Goal: Task Accomplishment & Management: Use online tool/utility

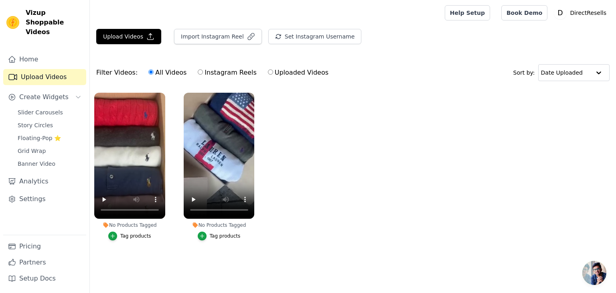
click at [306, 177] on ul "No Products Tagged Tag products No Products Tagged Tag products" at bounding box center [353, 174] width 526 height 172
click at [129, 41] on button "Upload Videos" at bounding box center [128, 36] width 65 height 15
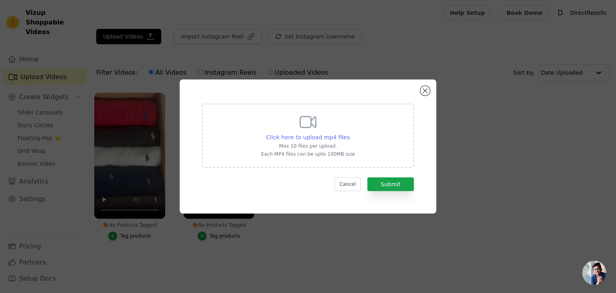
click at [301, 135] on span "Click here to upload mp4 files" at bounding box center [308, 137] width 84 height 6
click at [349, 133] on input "Click here to upload mp4 files Max 10 files per upload. Each MP4 files can be u…" at bounding box center [349, 133] width 0 height 0
type input "C:\fakepath\Bezig met opnemen 2025-09-24 153209.mp4"
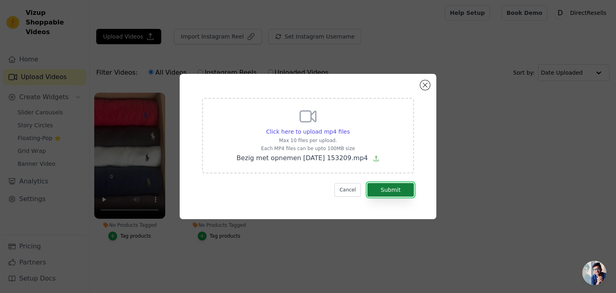
click at [391, 188] on button "Submit" at bounding box center [390, 190] width 47 height 14
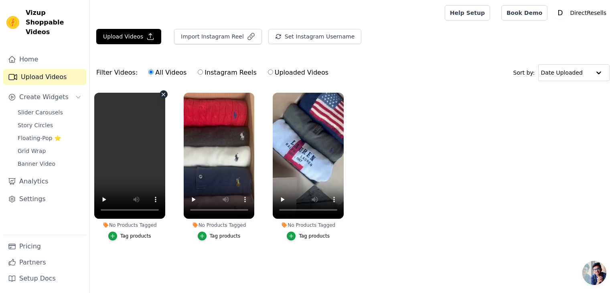
click at [160, 92] on icon "button" at bounding box center [163, 94] width 6 height 6
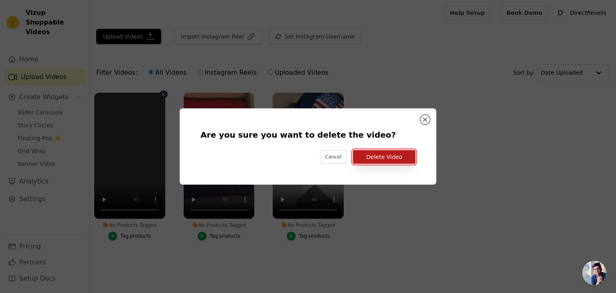
click at [388, 153] on button "Delete Video" at bounding box center [384, 157] width 63 height 14
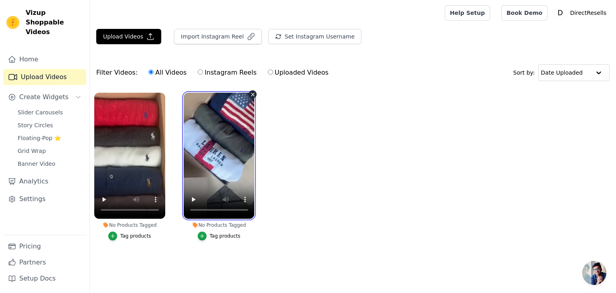
click at [219, 151] on video at bounding box center [219, 156] width 71 height 126
click at [276, 72] on label "Uploaded Videos" at bounding box center [298, 72] width 61 height 10
click at [273, 72] on input "Uploaded Videos" at bounding box center [270, 71] width 5 height 5
radio input "true"
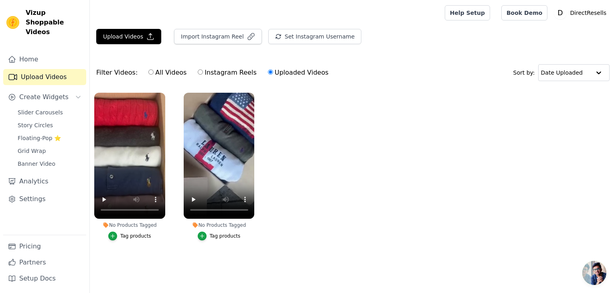
click at [173, 76] on label "All Videos" at bounding box center [167, 72] width 39 height 10
click at [154, 75] on input "All Videos" at bounding box center [150, 71] width 5 height 5
radio input "true"
click at [139, 235] on div "Tag products" at bounding box center [135, 236] width 31 height 6
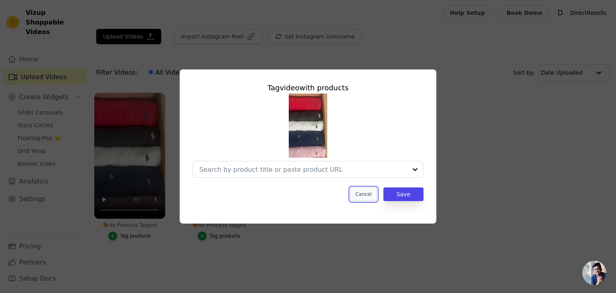
click at [361, 194] on button "Cancel" at bounding box center [363, 194] width 27 height 14
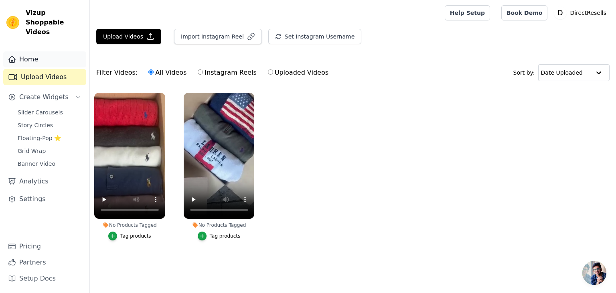
click at [63, 51] on link "Home" at bounding box center [44, 59] width 83 height 16
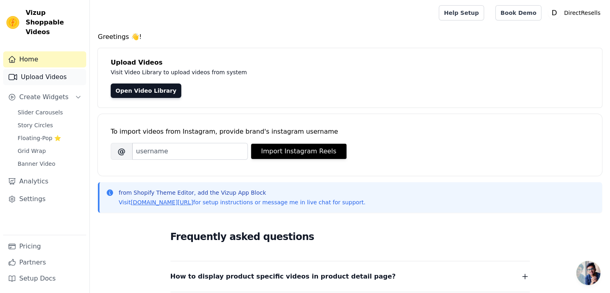
click at [53, 72] on link "Upload Videos" at bounding box center [44, 77] width 83 height 16
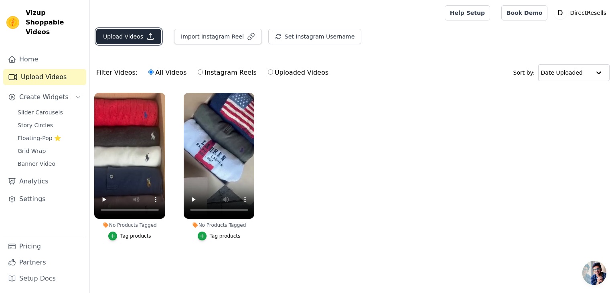
click at [121, 36] on button "Upload Videos" at bounding box center [128, 36] width 65 height 15
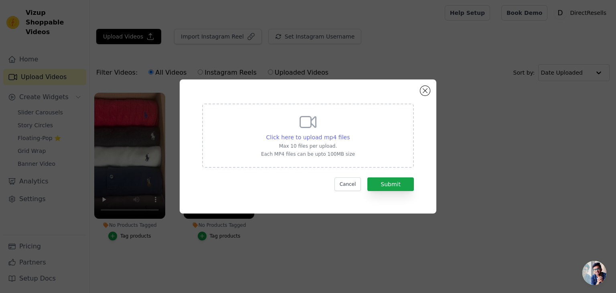
click at [323, 134] on span "Click here to upload mp4 files" at bounding box center [308, 137] width 84 height 6
click at [349, 133] on input "Click here to upload mp4 files Max 10 files per upload. Each MP4 files can be u…" at bounding box center [349, 133] width 0 height 0
type input "C:\fakepath\Bezig met opnemen 2025-09-24 153209.mp4"
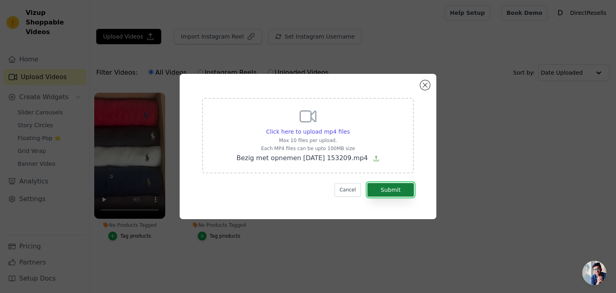
click at [396, 189] on button "Submit" at bounding box center [390, 190] width 47 height 14
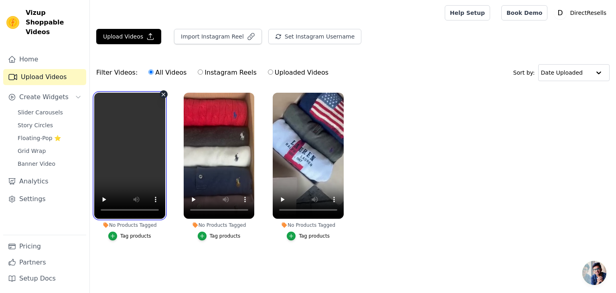
click at [146, 114] on video at bounding box center [129, 156] width 71 height 126
click at [582, 272] on div "Open de chat" at bounding box center [594, 273] width 24 height 24
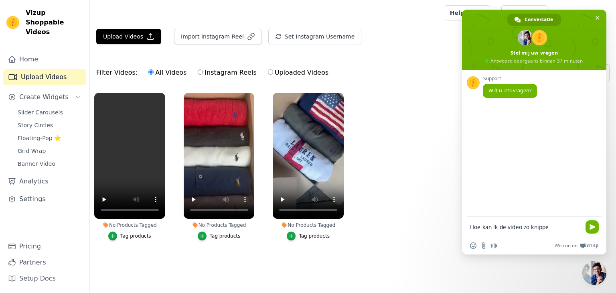
type textarea "Hoe kan ik de video zo knippen"
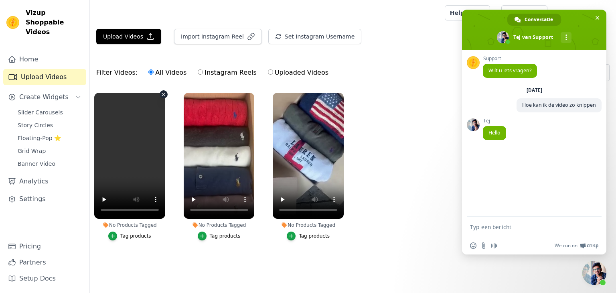
click at [162, 93] on icon "button" at bounding box center [163, 94] width 6 height 6
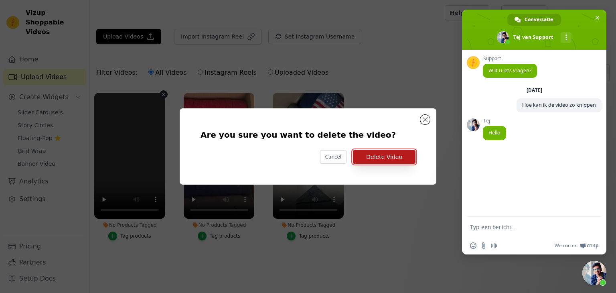
click at [376, 158] on button "Delete Video" at bounding box center [384, 157] width 63 height 14
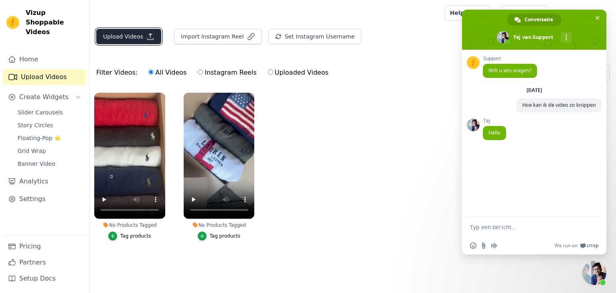
click at [146, 39] on icon "button" at bounding box center [150, 36] width 8 height 8
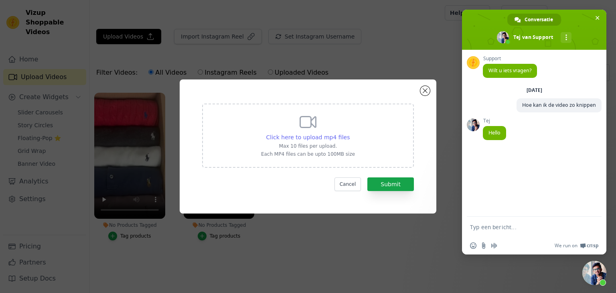
click at [324, 135] on span "Click here to upload mp4 files" at bounding box center [308, 137] width 84 height 6
click at [349, 133] on input "Click here to upload mp4 files Max 10 files per upload. Each MP4 files can be u…" at bounding box center [349, 133] width 0 height 0
click at [317, 145] on p "Max 10 files per upload." at bounding box center [308, 146] width 94 height 6
click at [349, 133] on input "Click here to upload mp4 files Max 10 files per upload. Each MP4 files can be u…" at bounding box center [349, 133] width 0 height 0
type input "C:\fakepath\202509241543.mp4"
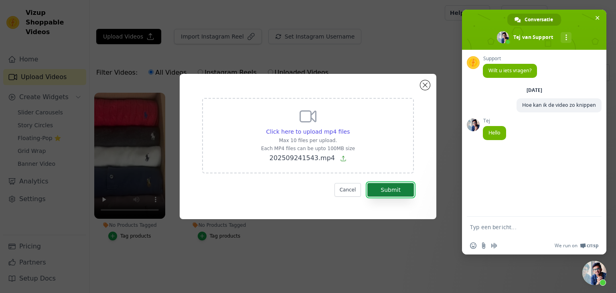
click at [390, 191] on button "Submit" at bounding box center [390, 190] width 47 height 14
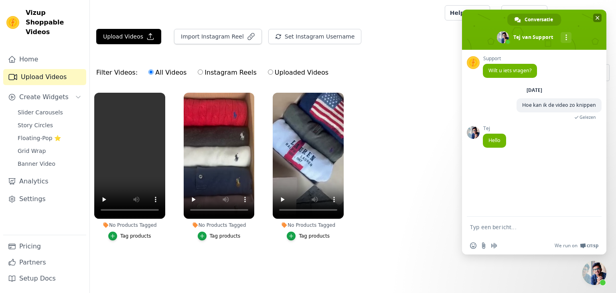
click at [597, 20] on span "Chat sluiten" at bounding box center [598, 18] width 4 height 4
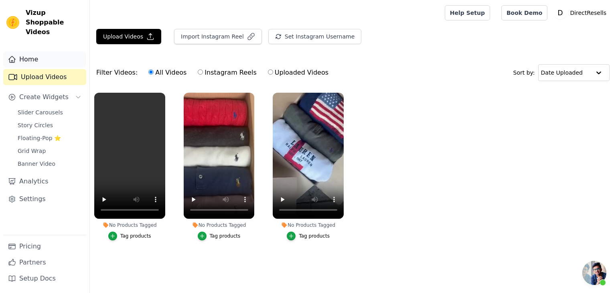
click at [50, 52] on link "Home" at bounding box center [44, 59] width 83 height 16
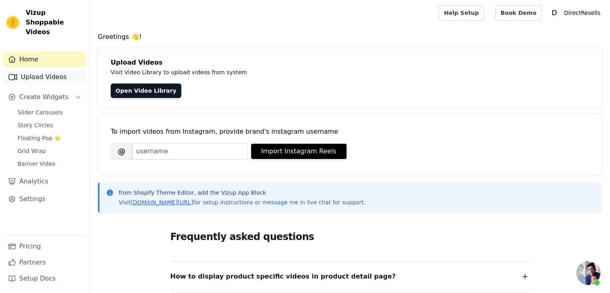
click at [51, 69] on link "Upload Videos" at bounding box center [44, 77] width 83 height 16
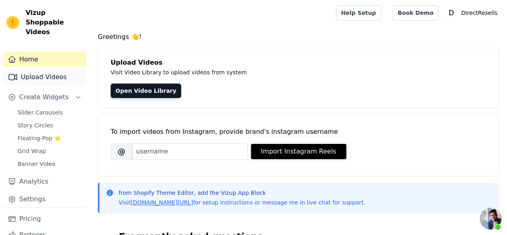
click at [61, 69] on link "Upload Videos" at bounding box center [44, 77] width 83 height 16
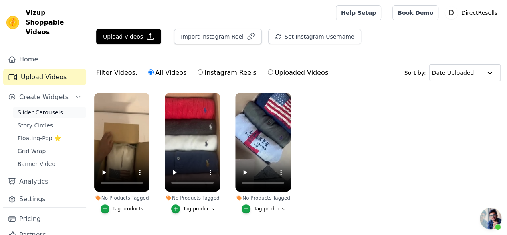
click at [45, 108] on span "Slider Carousels" at bounding box center [40, 112] width 45 height 8
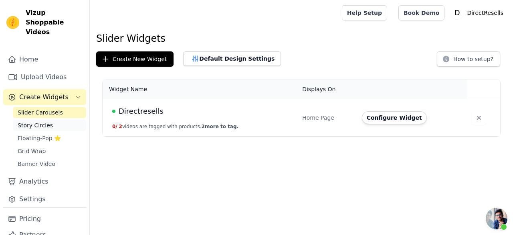
click at [47, 121] on span "Story Circles" at bounding box center [35, 125] width 35 height 8
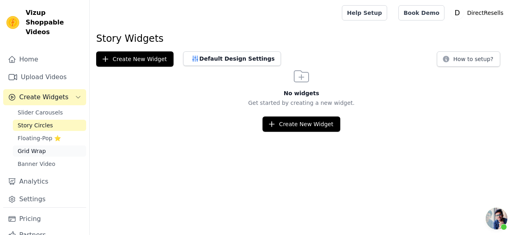
click at [45, 145] on link "Grid Wrap" at bounding box center [49, 150] width 73 height 11
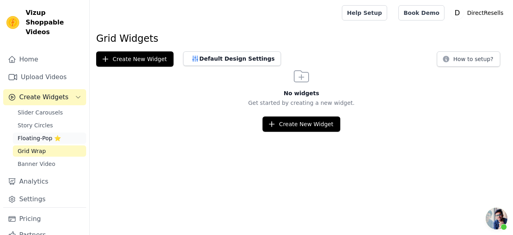
click at [40, 134] on span "Floating-Pop ⭐" at bounding box center [39, 138] width 43 height 8
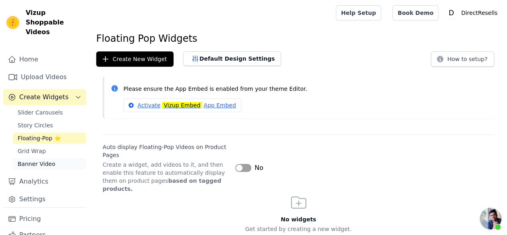
click at [32, 158] on link "Banner Video" at bounding box center [49, 163] width 73 height 11
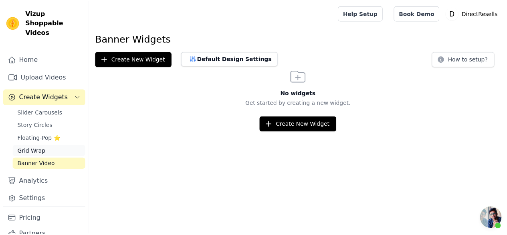
scroll to position [20, 0]
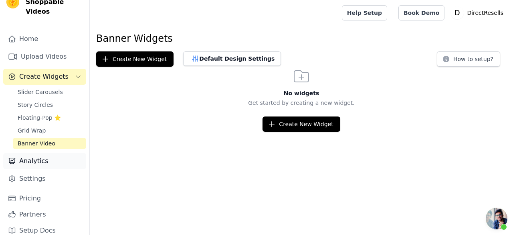
click at [34, 153] on link "Analytics" at bounding box center [44, 161] width 83 height 16
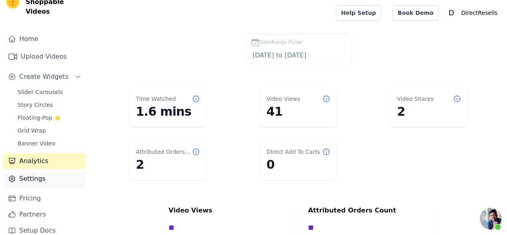
click at [28, 170] on link "Settings" at bounding box center [44, 178] width 83 height 16
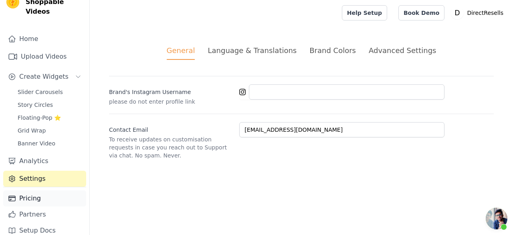
click at [21, 193] on link "Pricing" at bounding box center [44, 198] width 83 height 16
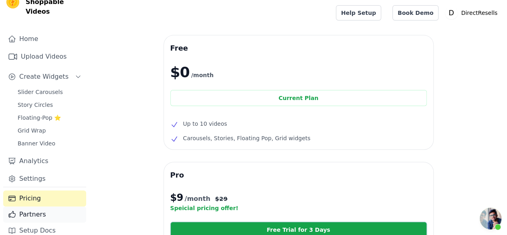
click at [38, 206] on link "Partners" at bounding box center [44, 214] width 83 height 16
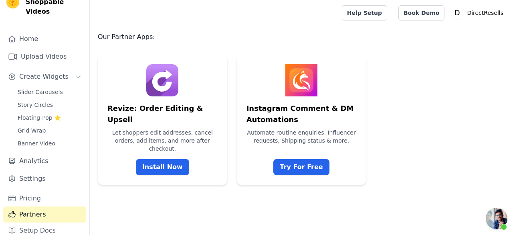
click at [40, 207] on link "Partners" at bounding box center [44, 214] width 83 height 16
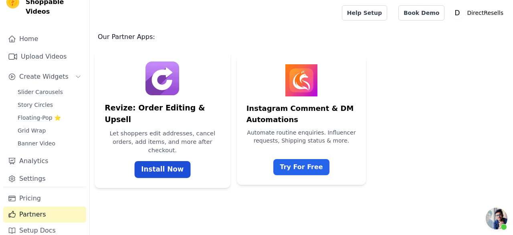
click at [147, 166] on link "Install Now" at bounding box center [162, 169] width 56 height 17
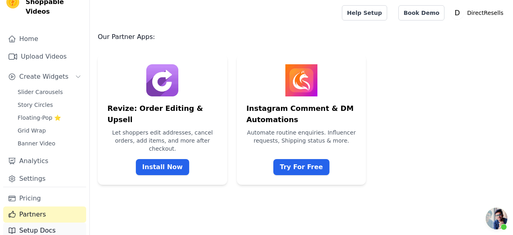
click at [39, 222] on link "Setup Docs" at bounding box center [44, 230] width 83 height 16
click at [51, 32] on link "Home" at bounding box center [44, 39] width 83 height 16
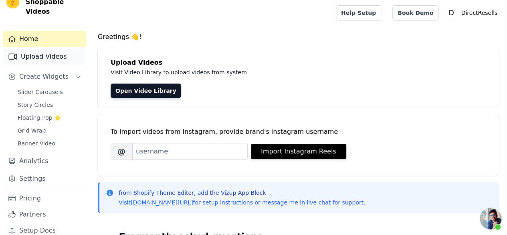
click at [51, 49] on link "Upload Videos" at bounding box center [44, 57] width 83 height 16
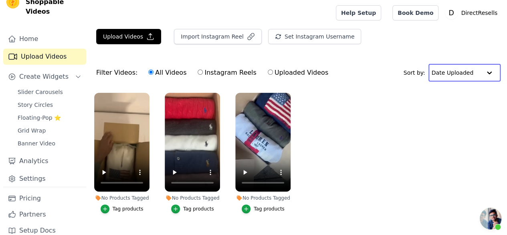
click at [458, 70] on input "text" at bounding box center [457, 73] width 50 height 16
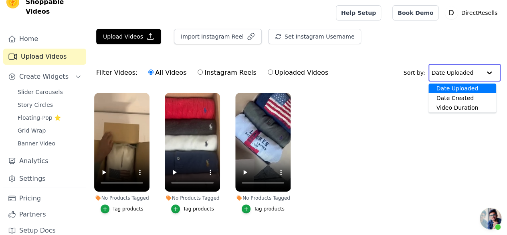
click at [414, 60] on div "Filter Videos: All Videos Instagram Reels Uploaded Videos Sort by: Date Uploade…" at bounding box center [299, 72] width 418 height 31
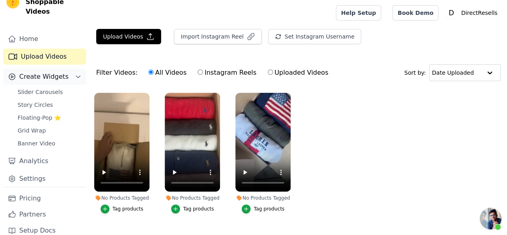
click at [43, 72] on span "Create Widgets" at bounding box center [43, 77] width 49 height 10
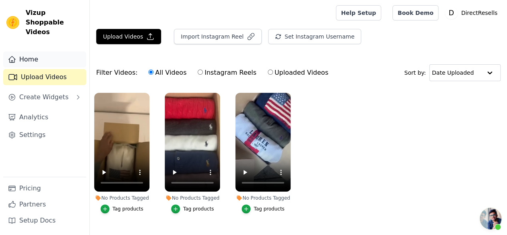
click at [47, 53] on link "Home" at bounding box center [44, 59] width 83 height 16
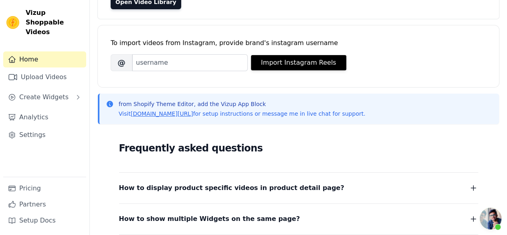
scroll to position [89, 0]
click at [46, 71] on link "Upload Videos" at bounding box center [44, 77] width 83 height 16
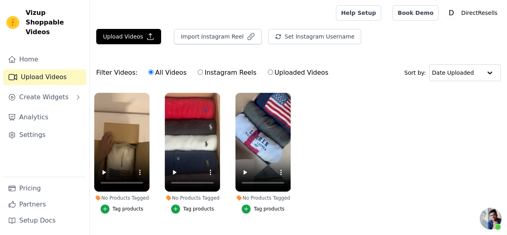
click at [99, 204] on div "Tag products" at bounding box center [121, 208] width 55 height 9
click at [106, 206] on icon "button" at bounding box center [105, 209] width 6 height 6
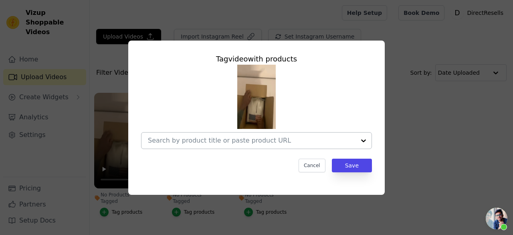
click at [361, 139] on div at bounding box center [364, 140] width 16 height 16
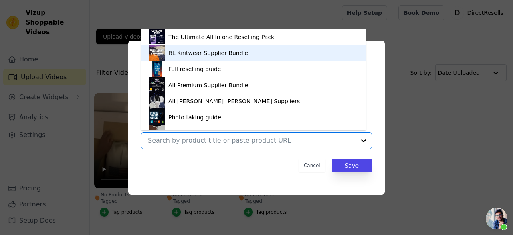
click at [213, 56] on div "RL Knitwear Supplier Bundle" at bounding box center [208, 53] width 80 height 8
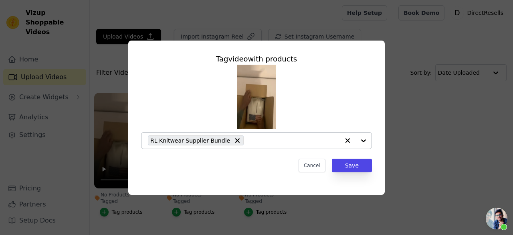
click at [366, 139] on div at bounding box center [356, 140] width 32 height 16
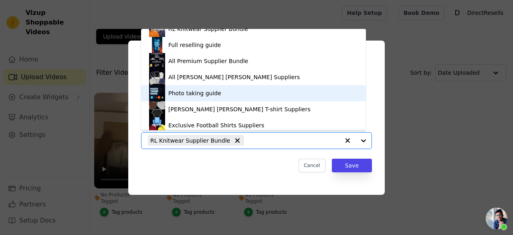
scroll to position [30, 0]
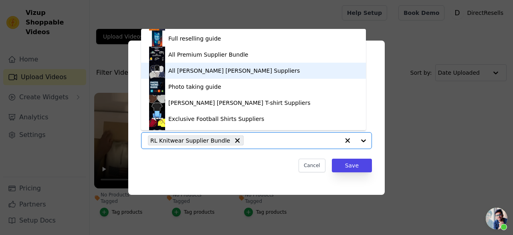
click at [236, 75] on div "All [PERSON_NAME] [PERSON_NAME] Suppliers" at bounding box center [253, 71] width 209 height 16
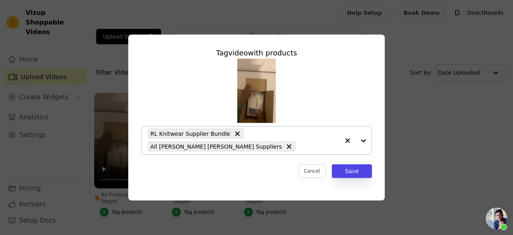
click at [363, 141] on div at bounding box center [356, 140] width 32 height 28
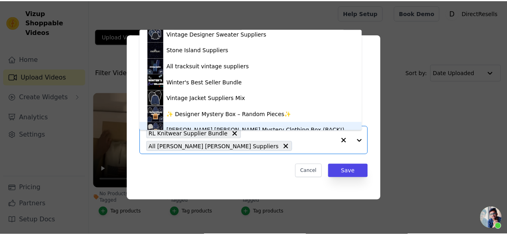
scroll to position [140, 0]
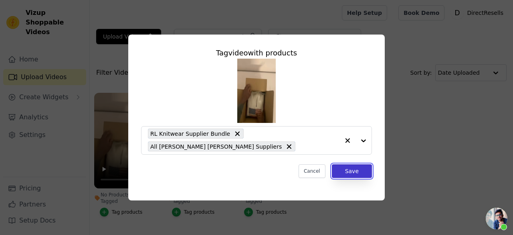
click at [343, 164] on button "Save" at bounding box center [352, 171] width 40 height 14
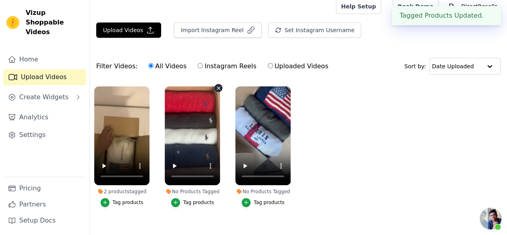
scroll to position [7, 0]
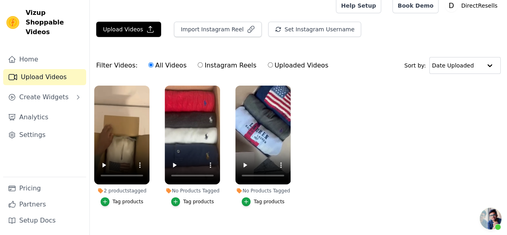
drag, startPoint x: 196, startPoint y: 202, endPoint x: 203, endPoint y: 191, distance: 13.2
click at [203, 191] on label "No Products Tagged Tag products" at bounding box center [192, 147] width 56 height 124
click at [203, 191] on li "No Products Tagged Tag products" at bounding box center [192, 145] width 55 height 120
click at [187, 198] on div "Tag products" at bounding box center [198, 201] width 31 height 6
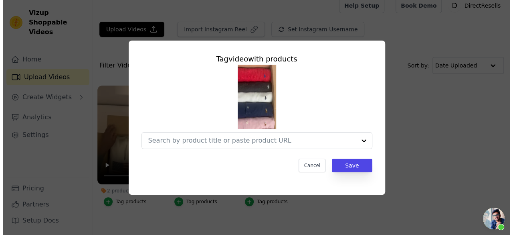
scroll to position [0, 0]
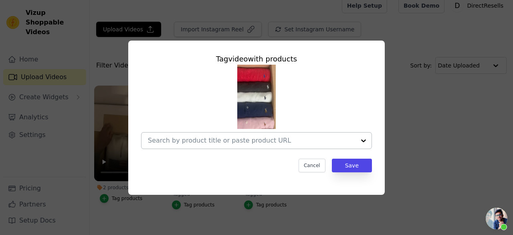
click at [358, 141] on div at bounding box center [364, 140] width 16 height 16
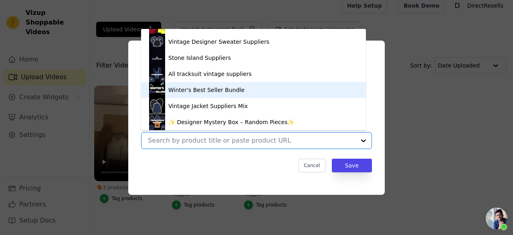
scroll to position [140, 0]
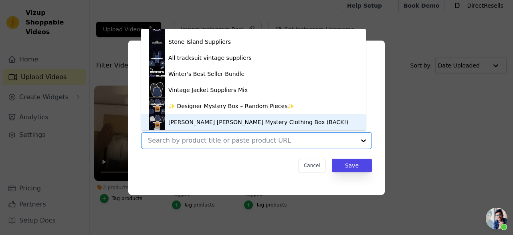
click at [212, 121] on div "[PERSON_NAME] [PERSON_NAME] Mystery Clothing Box (BACK!)" at bounding box center [258, 122] width 180 height 8
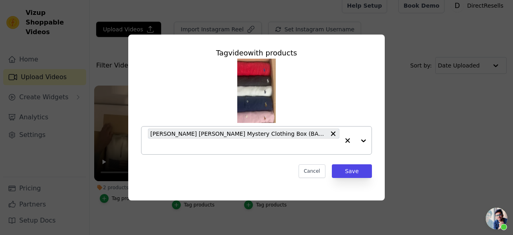
click at [364, 142] on div at bounding box center [356, 140] width 32 height 28
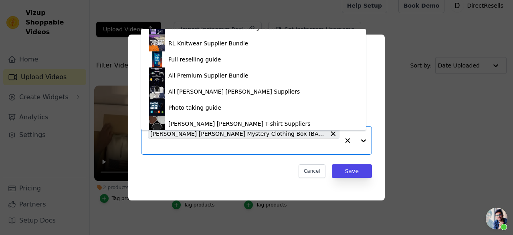
scroll to position [8, 0]
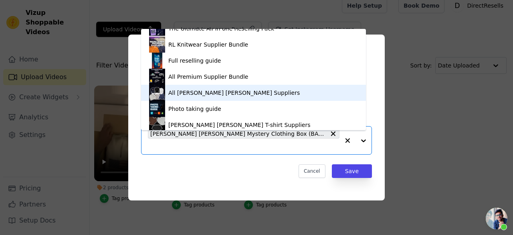
click at [213, 86] on div "All [PERSON_NAME] [PERSON_NAME] Suppliers" at bounding box center [253, 93] width 209 height 16
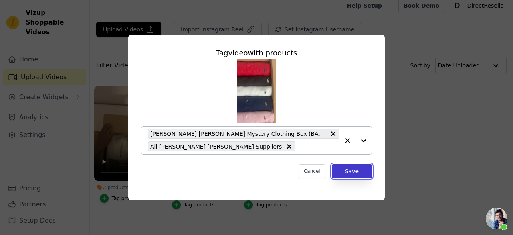
click at [349, 165] on button "Save" at bounding box center [352, 171] width 40 height 14
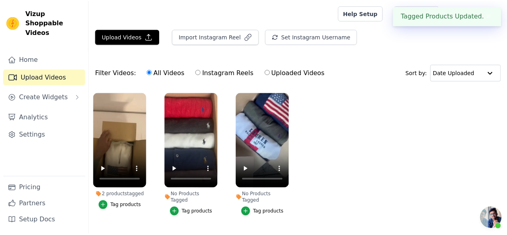
scroll to position [7, 0]
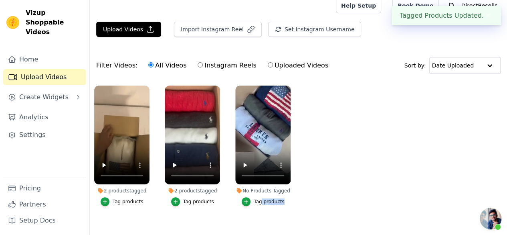
drag, startPoint x: 354, startPoint y: 166, endPoint x: 263, endPoint y: 195, distance: 95.0
click at [263, 195] on ul "2 products tagged Tag products 2 products tagged Tag products No Products Tagge…" at bounding box center [299, 153] width 418 height 145
click at [263, 198] on div "Tag products" at bounding box center [269, 201] width 31 height 6
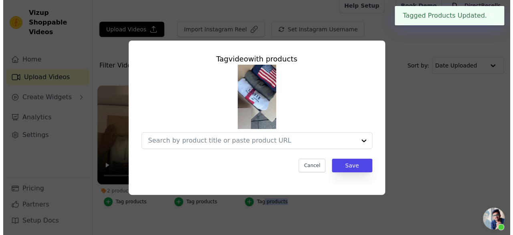
scroll to position [0, 0]
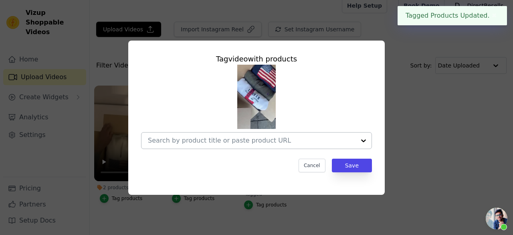
click at [361, 139] on div at bounding box center [364, 140] width 16 height 16
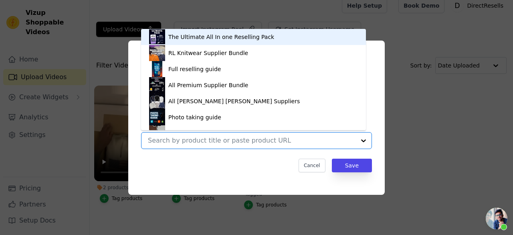
click at [220, 35] on div "The Ultimate All In one Reselling Pack" at bounding box center [221, 37] width 106 height 8
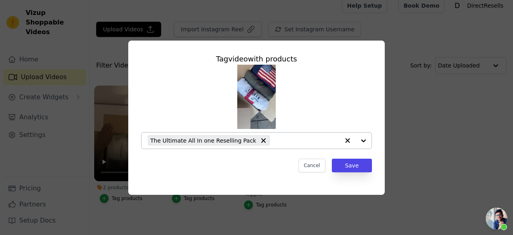
click at [359, 138] on div at bounding box center [356, 140] width 32 height 16
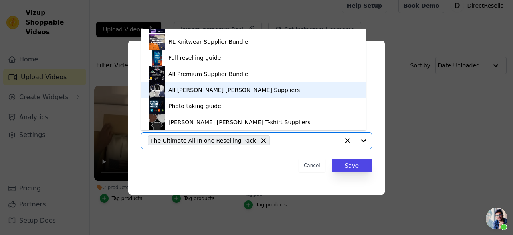
scroll to position [140, 0]
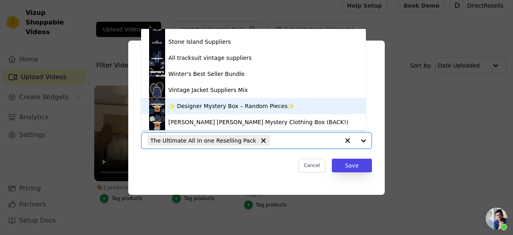
click at [206, 107] on div "✨ Designer Mystery Box – Random Pieces✨" at bounding box center [231, 106] width 126 height 8
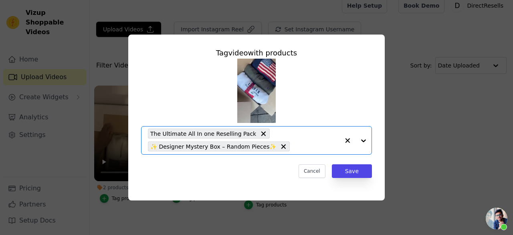
click at [361, 140] on div at bounding box center [356, 140] width 32 height 28
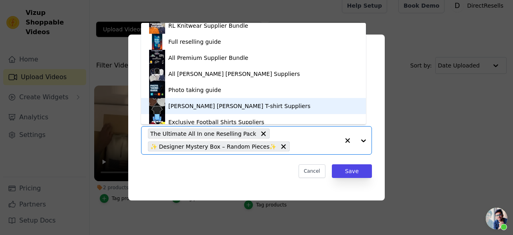
scroll to position [12, 0]
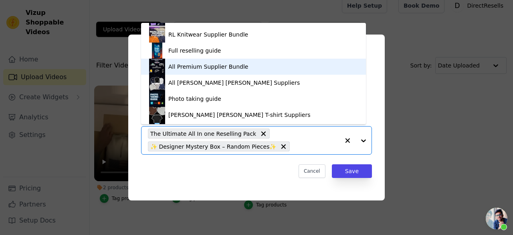
click at [251, 68] on div "All Premium Supplier Bundle" at bounding box center [253, 67] width 209 height 16
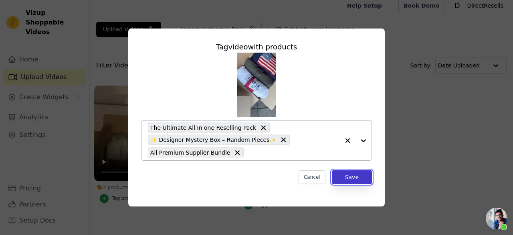
click at [339, 175] on button "Save" at bounding box center [352, 177] width 40 height 14
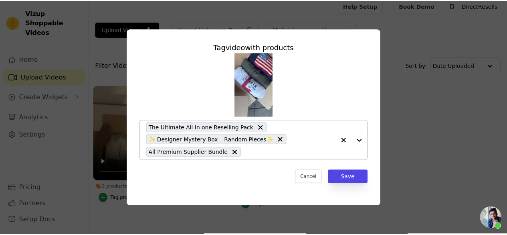
scroll to position [7, 0]
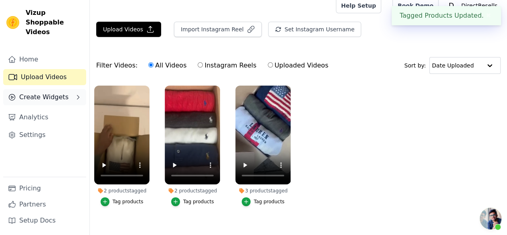
click at [37, 92] on button "Create Widgets" at bounding box center [44, 97] width 83 height 16
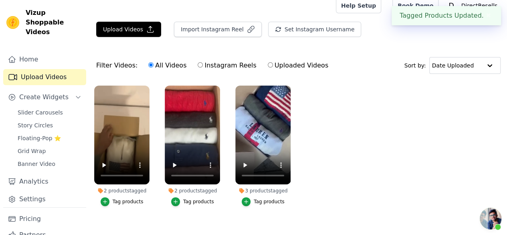
click at [49, 97] on div "Home Upload Videos Create Widgets Slider Carousels Story Circles Floating-Pop ⭐…" at bounding box center [44, 129] width 83 height 156
click at [51, 108] on span "Slider Carousels" at bounding box center [40, 112] width 45 height 8
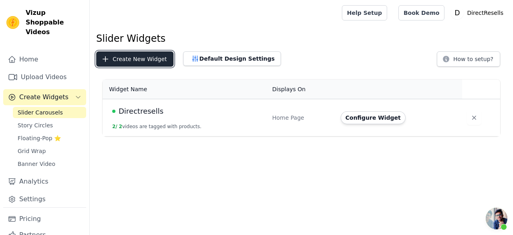
click at [124, 55] on button "Create New Widget" at bounding box center [134, 58] width 77 height 15
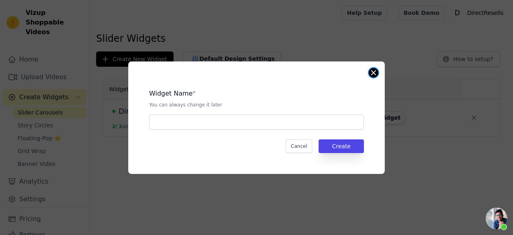
click at [371, 71] on button "Close modal" at bounding box center [374, 73] width 10 height 10
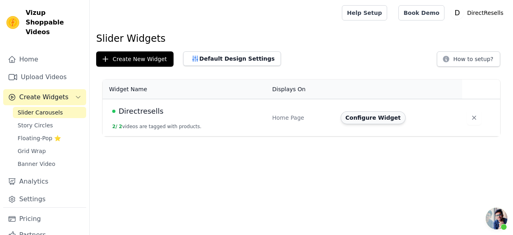
click at [367, 111] on button "Configure Widget" at bounding box center [373, 117] width 65 height 13
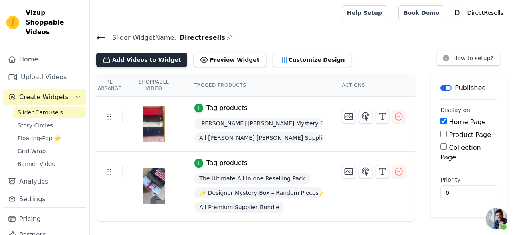
click at [160, 61] on button "Add Videos to Widget" at bounding box center [141, 60] width 91 height 14
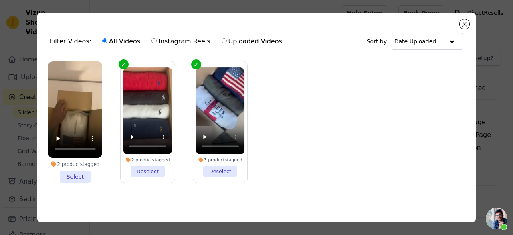
click at [75, 169] on li "2 products tagged Select" at bounding box center [75, 121] width 54 height 121
click at [0, 0] on input "2 products tagged Select" at bounding box center [0, 0] width 0 height 0
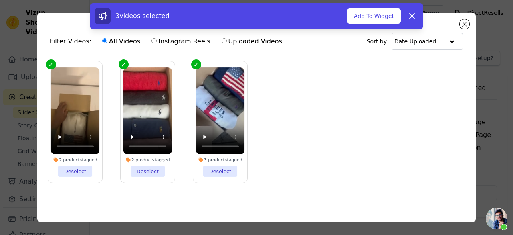
click at [465, 24] on div "3 videos selected Add To Widget Dismiss" at bounding box center [256, 17] width 513 height 29
click at [428, 35] on input "text" at bounding box center [420, 41] width 50 height 16
click at [365, 18] on button "Add To Widget" at bounding box center [374, 15] width 54 height 15
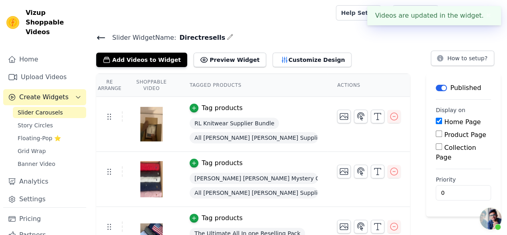
scroll to position [40, 0]
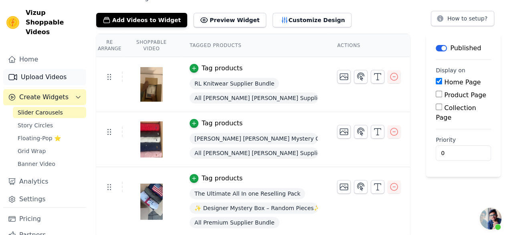
click at [32, 69] on link "Upload Videos" at bounding box center [44, 77] width 83 height 16
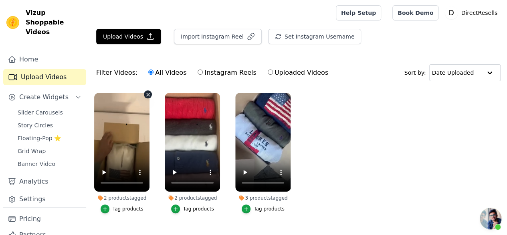
scroll to position [16, 0]
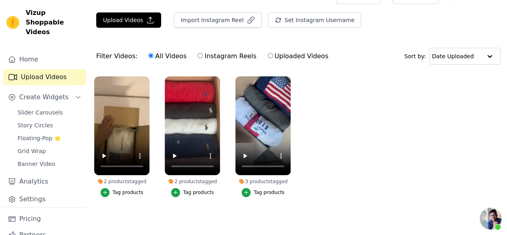
click at [109, 189] on button "Tag products" at bounding box center [122, 192] width 43 height 9
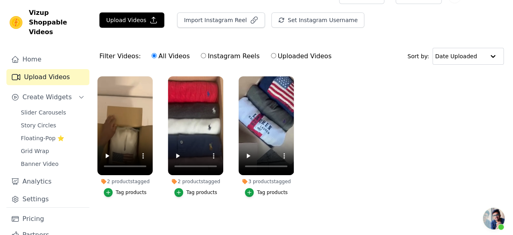
scroll to position [0, 0]
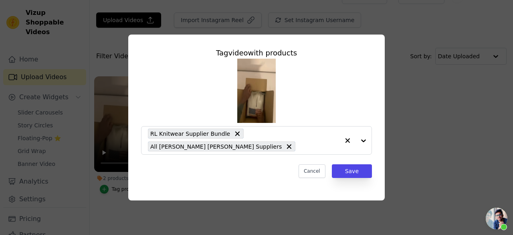
click at [109, 189] on div "Tag video with products RL Knitwear Supplier Bundle All [PERSON_NAME] [PERSON_N…" at bounding box center [257, 117] width 488 height 191
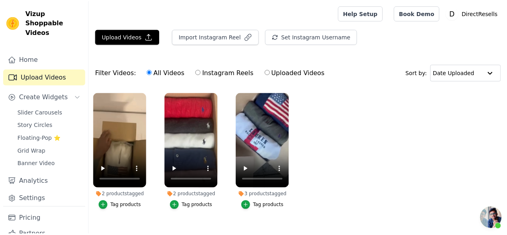
scroll to position [16, 0]
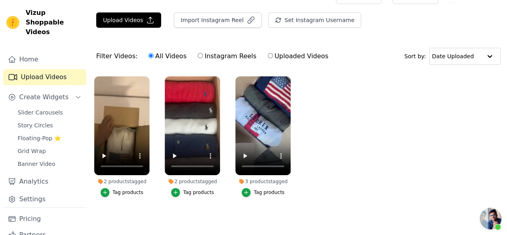
click at [109, 189] on button "Tag products" at bounding box center [122, 192] width 43 height 9
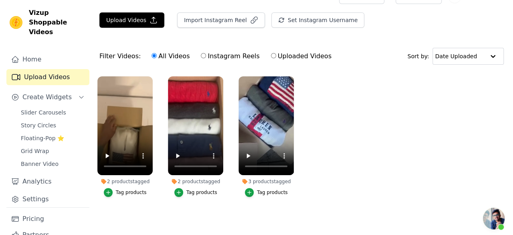
scroll to position [0, 0]
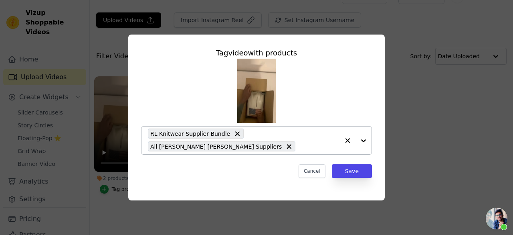
click at [233, 138] on icon at bounding box center [237, 134] width 8 height 8
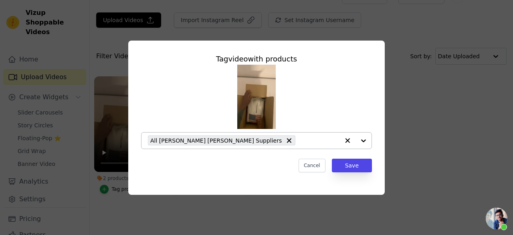
click at [365, 138] on div at bounding box center [356, 140] width 32 height 16
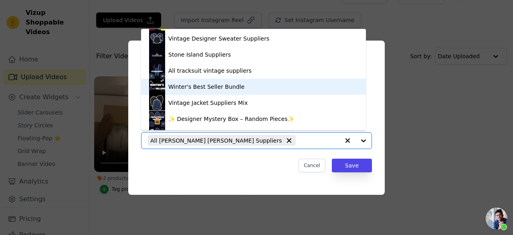
scroll to position [140, 0]
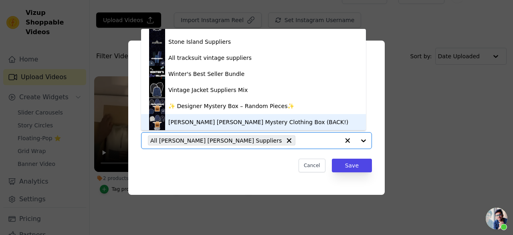
click at [203, 125] on div "[PERSON_NAME] [PERSON_NAME] Mystery Clothing Box (BACK!)" at bounding box center [258, 122] width 180 height 8
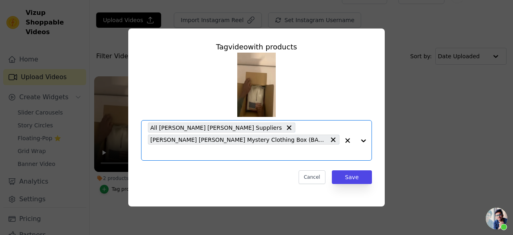
click at [285, 132] on icon at bounding box center [289, 128] width 8 height 8
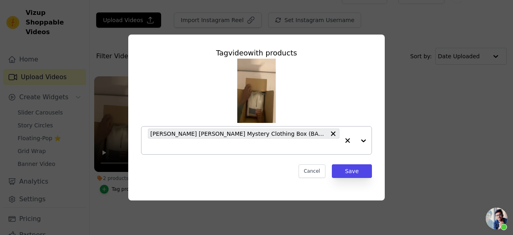
click at [363, 139] on div at bounding box center [356, 140] width 32 height 28
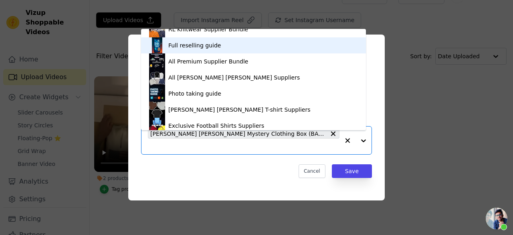
scroll to position [27, 0]
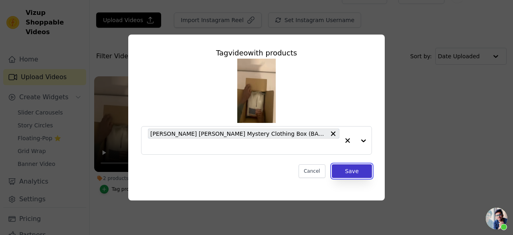
click at [351, 168] on button "Save" at bounding box center [352, 171] width 40 height 14
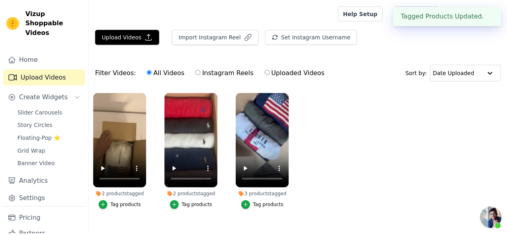
scroll to position [16, 0]
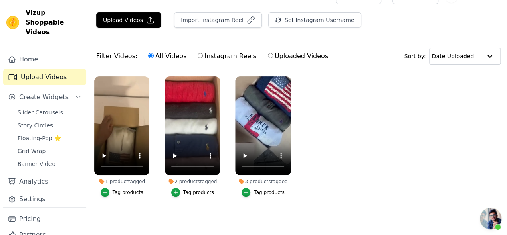
click at [186, 189] on div "Tag products" at bounding box center [198, 192] width 31 height 6
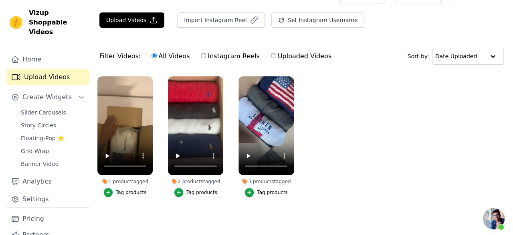
scroll to position [0, 0]
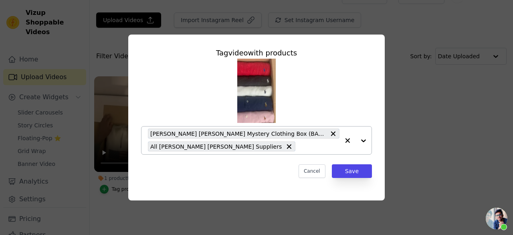
click at [329, 133] on icon at bounding box center [333, 134] width 8 height 8
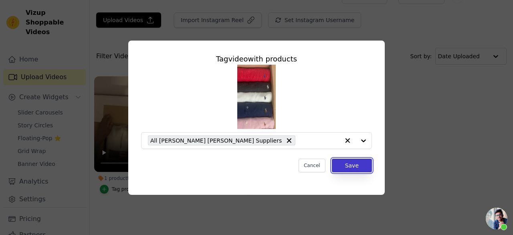
click at [364, 169] on button "Save" at bounding box center [352, 165] width 40 height 14
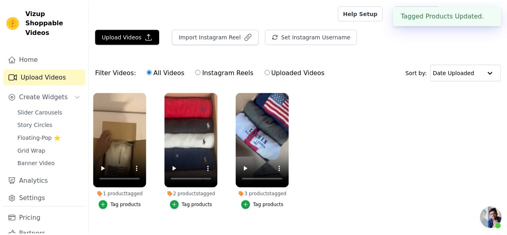
scroll to position [16, 0]
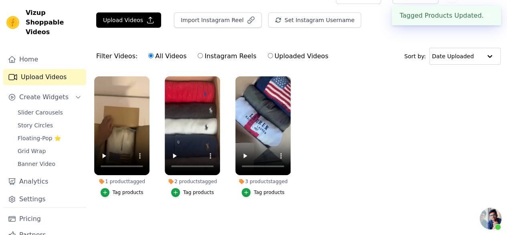
click at [340, 161] on ul "1 product tagged Tag products 2 products tagged Tag video with products All [PE…" at bounding box center [299, 144] width 418 height 145
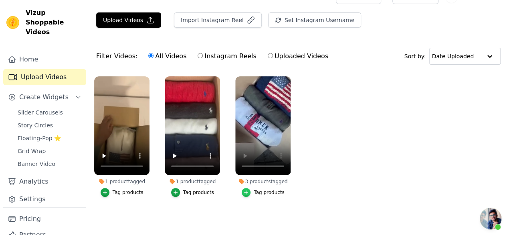
click at [249, 189] on icon "button" at bounding box center [246, 192] width 6 height 6
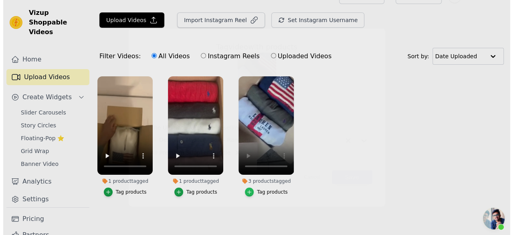
scroll to position [0, 0]
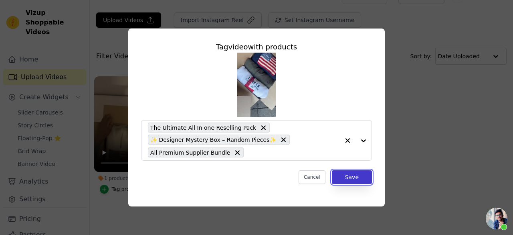
click at [364, 183] on button "Save" at bounding box center [352, 177] width 40 height 14
